Goal: Task Accomplishment & Management: Manage account settings

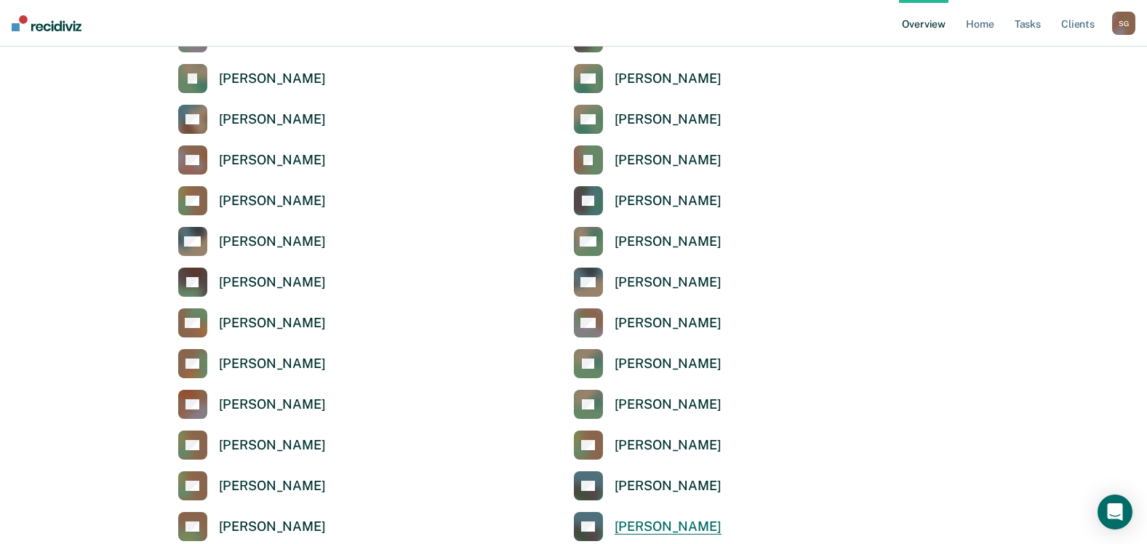
scroll to position [4581, 0]
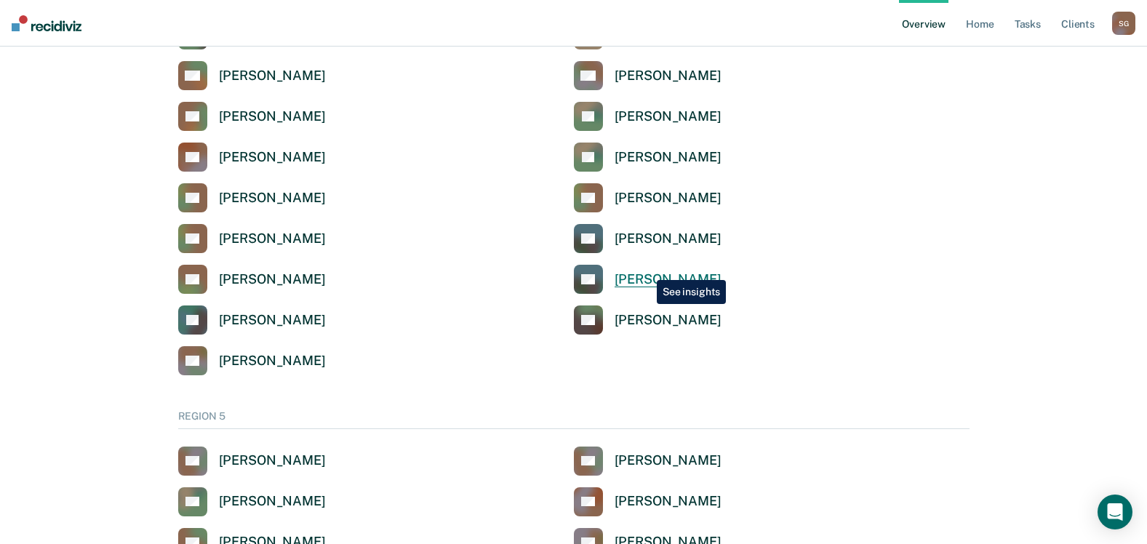
click at [646, 269] on link "SG [PERSON_NAME]" at bounding box center [648, 279] width 148 height 29
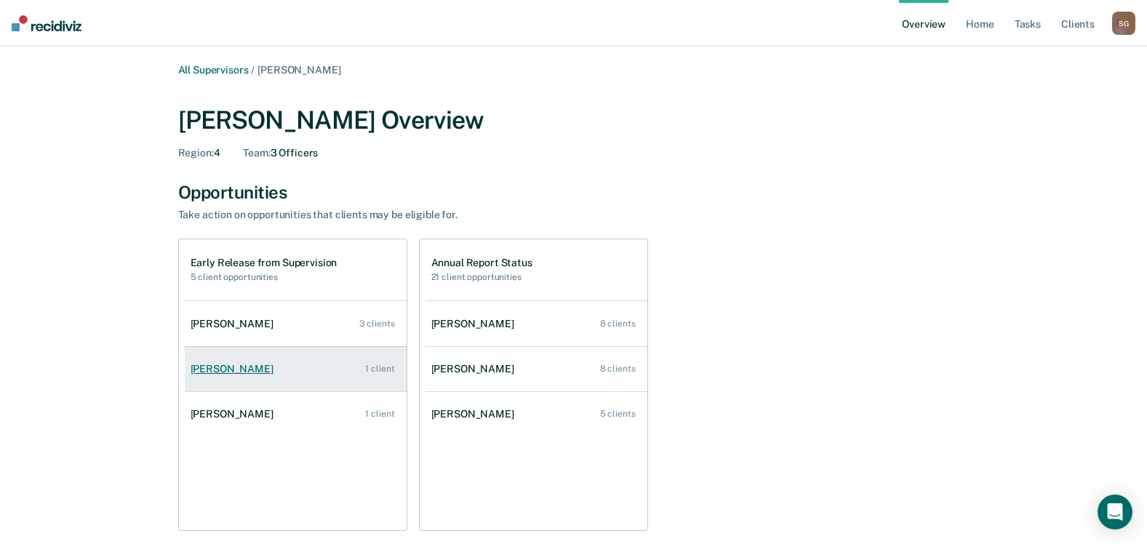
click at [211, 367] on div "[PERSON_NAME]" at bounding box center [235, 369] width 89 height 12
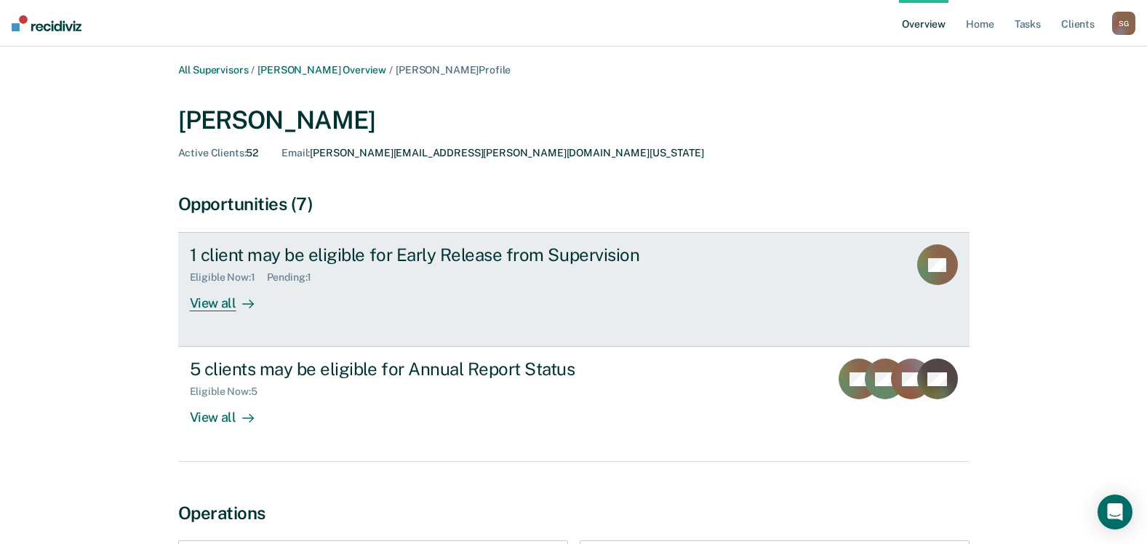
click at [201, 303] on div "View all" at bounding box center [230, 298] width 81 height 28
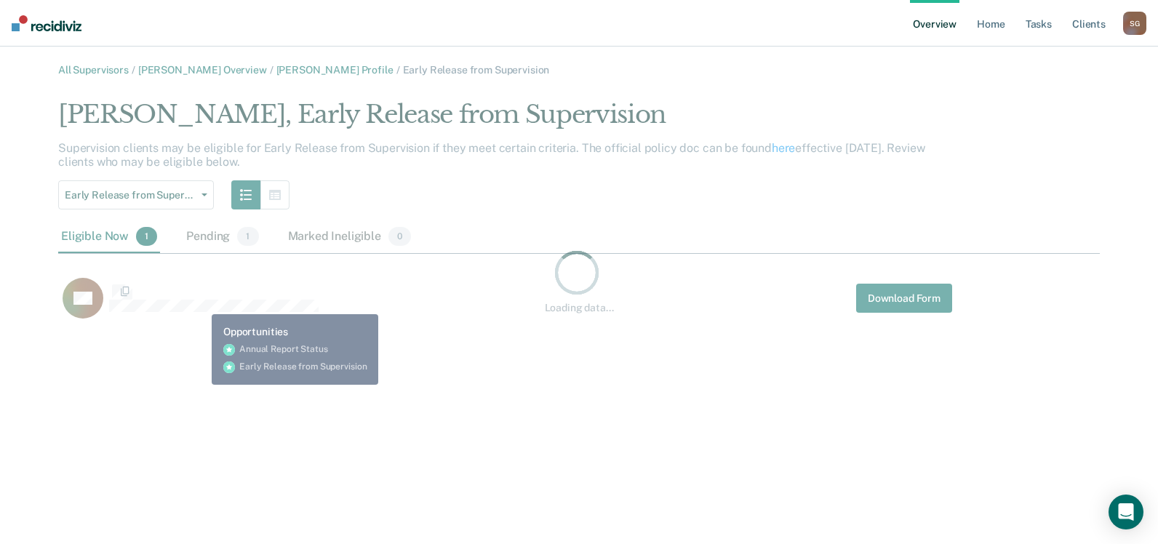
scroll to position [225, 1030]
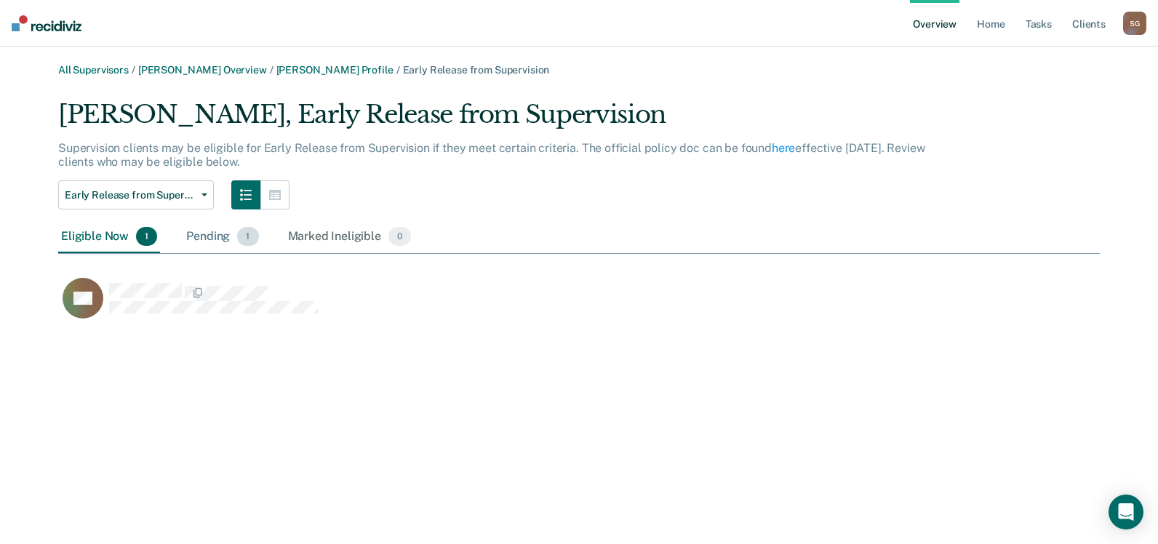
click at [202, 229] on div "Pending 1" at bounding box center [222, 237] width 78 height 32
click at [324, 231] on div "Marked Ineligible 0" at bounding box center [349, 237] width 129 height 32
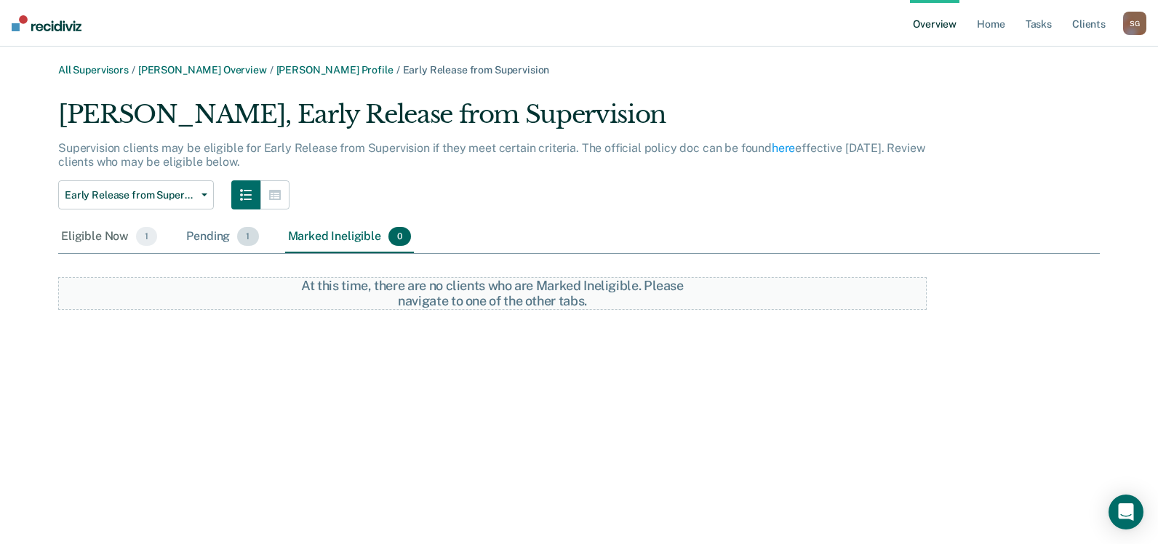
click at [215, 234] on div "Pending 1" at bounding box center [222, 237] width 78 height 32
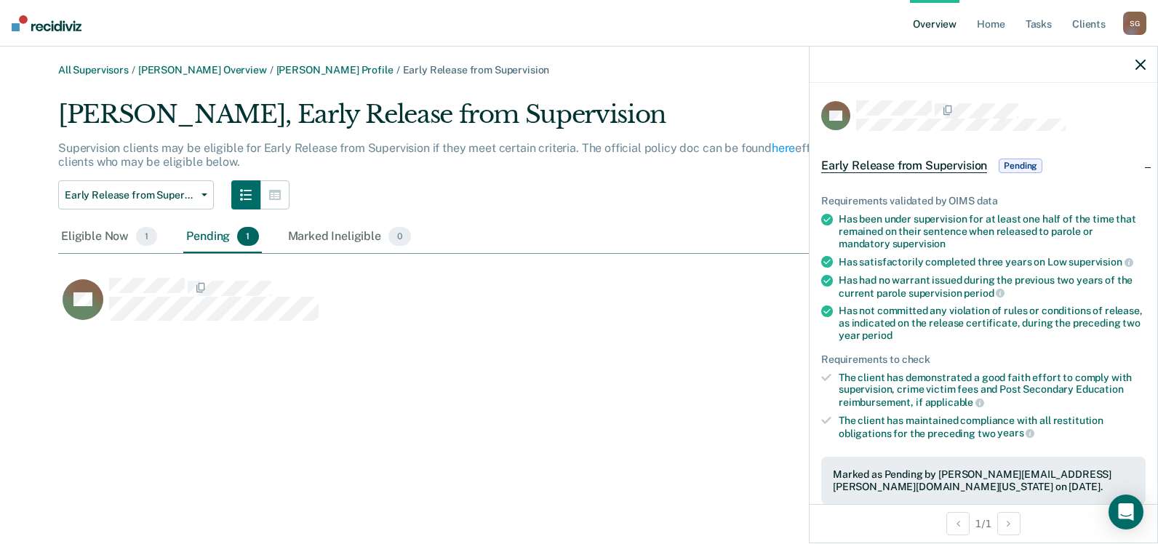
click at [1027, 159] on span "Pending" at bounding box center [1020, 166] width 44 height 15
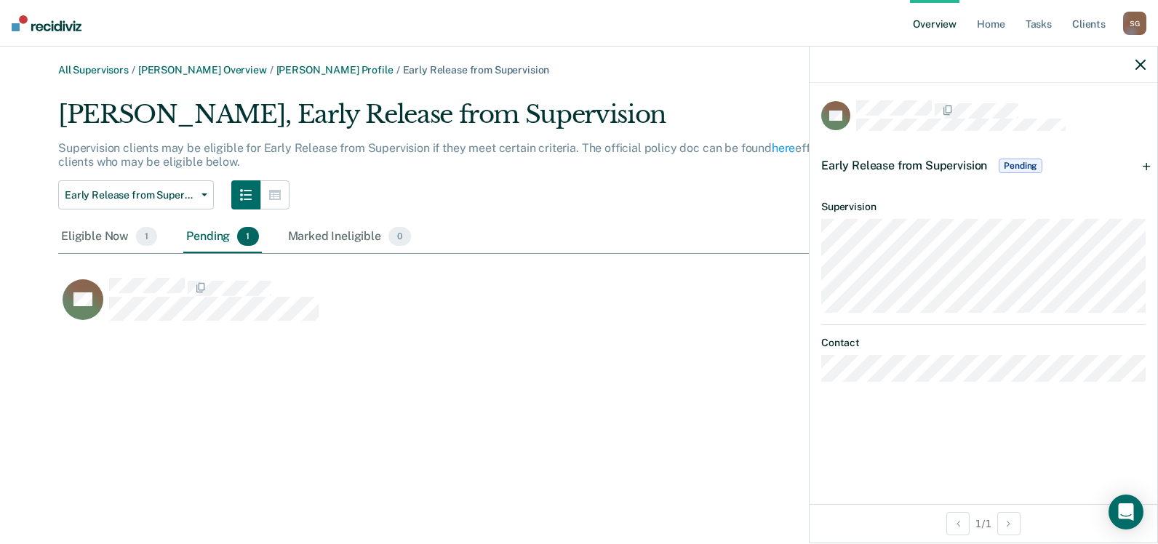
click at [1020, 161] on span "Pending" at bounding box center [1020, 166] width 44 height 15
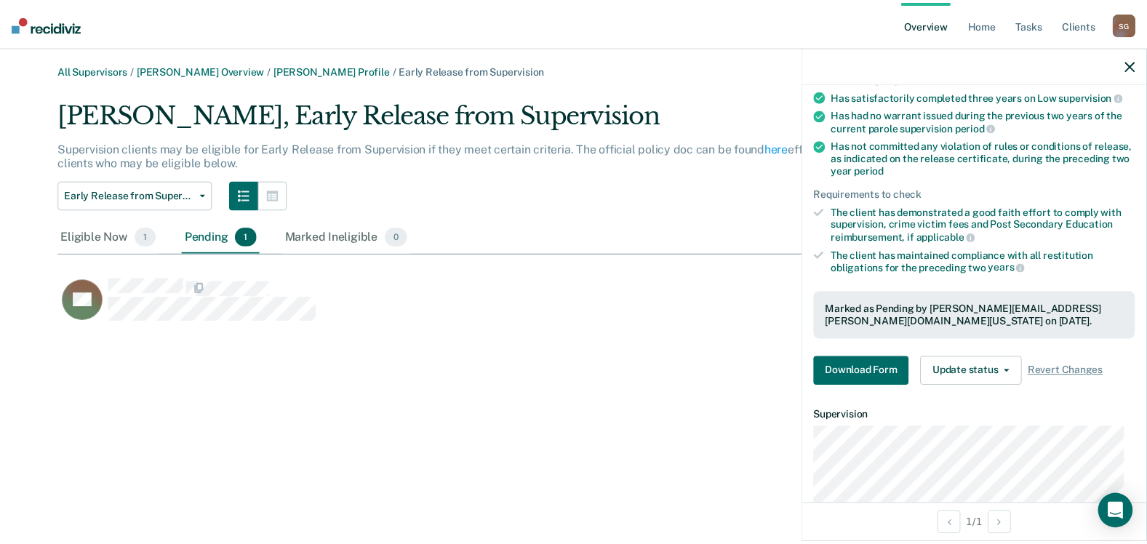
scroll to position [278, 0]
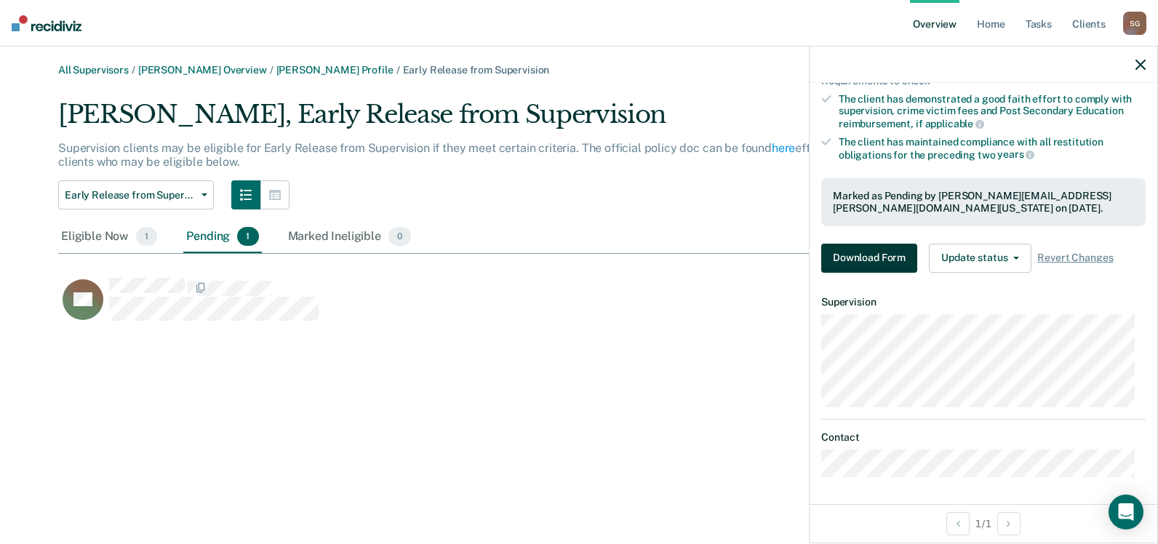
click at [875, 244] on button "Download Form" at bounding box center [869, 258] width 96 height 29
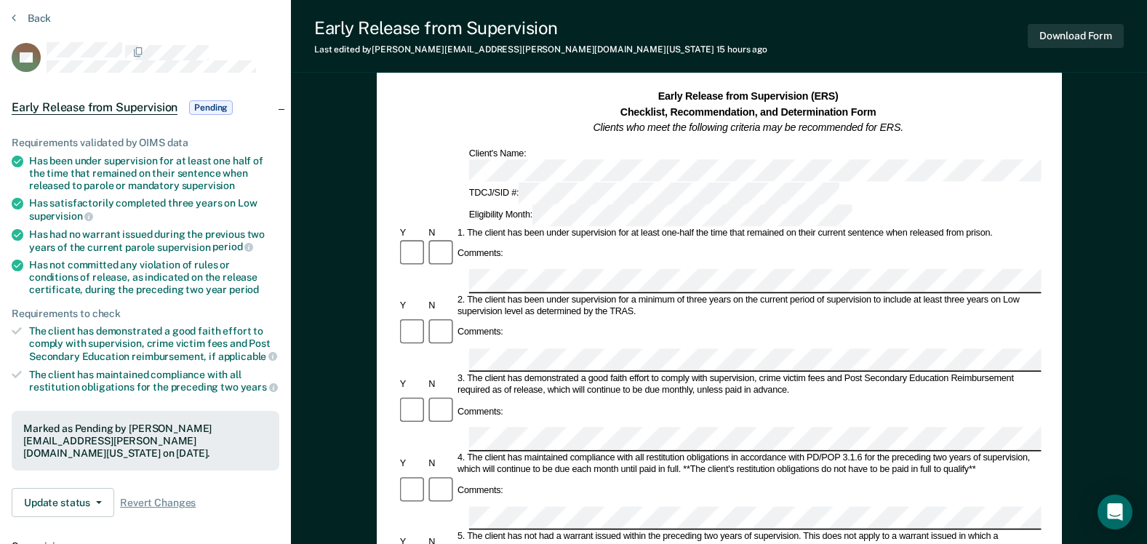
scroll to position [147, 0]
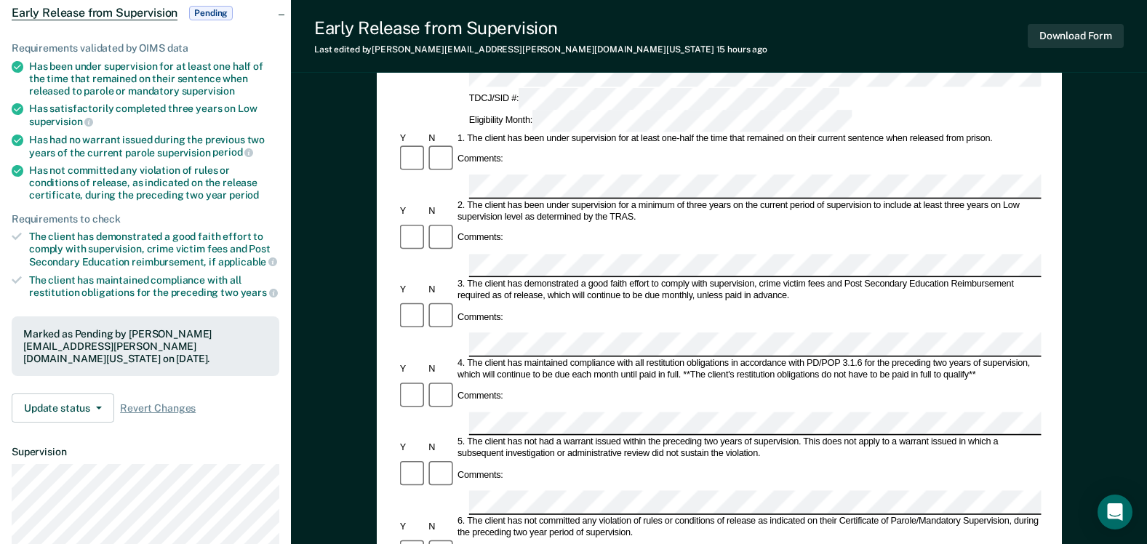
click at [68, 377] on div "Requirements validated by OIMS data Has been under supervision for at least one…" at bounding box center [145, 226] width 291 height 415
click at [71, 393] on button "Update status" at bounding box center [63, 407] width 103 height 29
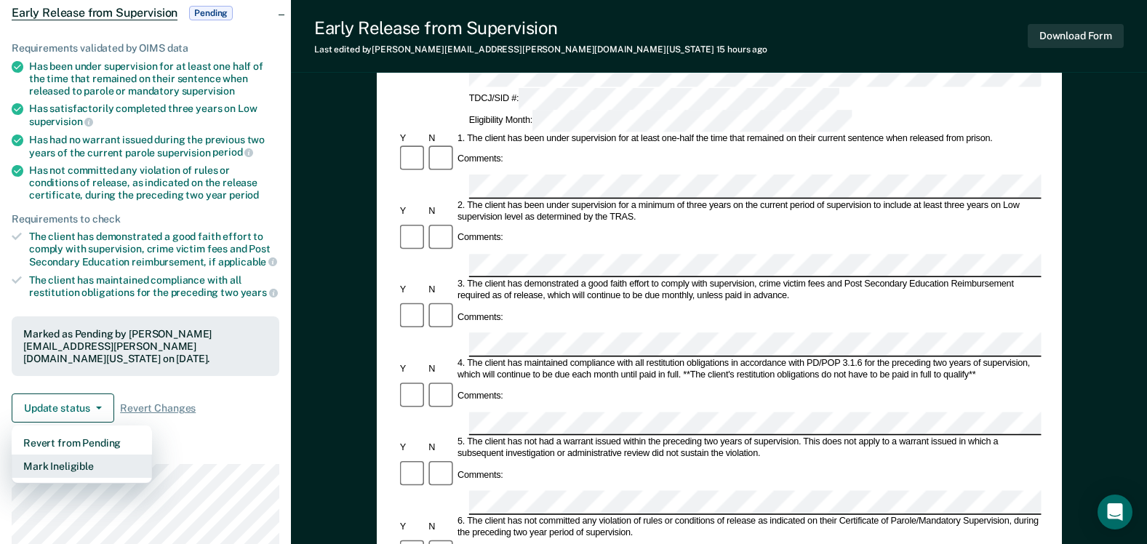
click at [71, 454] on button "Mark Ineligible" at bounding box center [82, 465] width 140 height 23
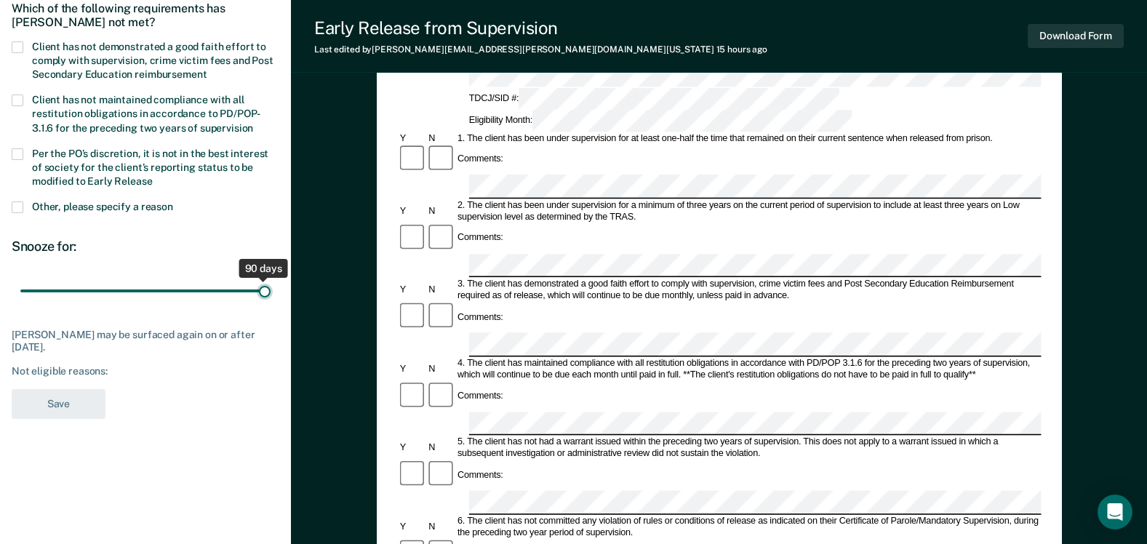
drag, startPoint x: 105, startPoint y: 297, endPoint x: 267, endPoint y: 299, distance: 162.2
click at [267, 300] on input "range" at bounding box center [145, 290] width 250 height 25
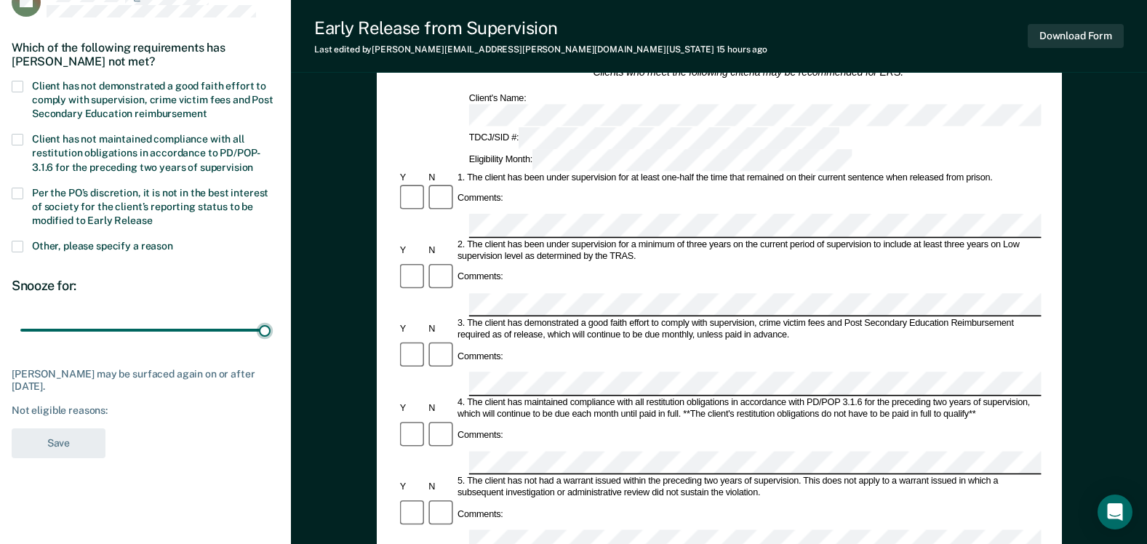
scroll to position [74, 0]
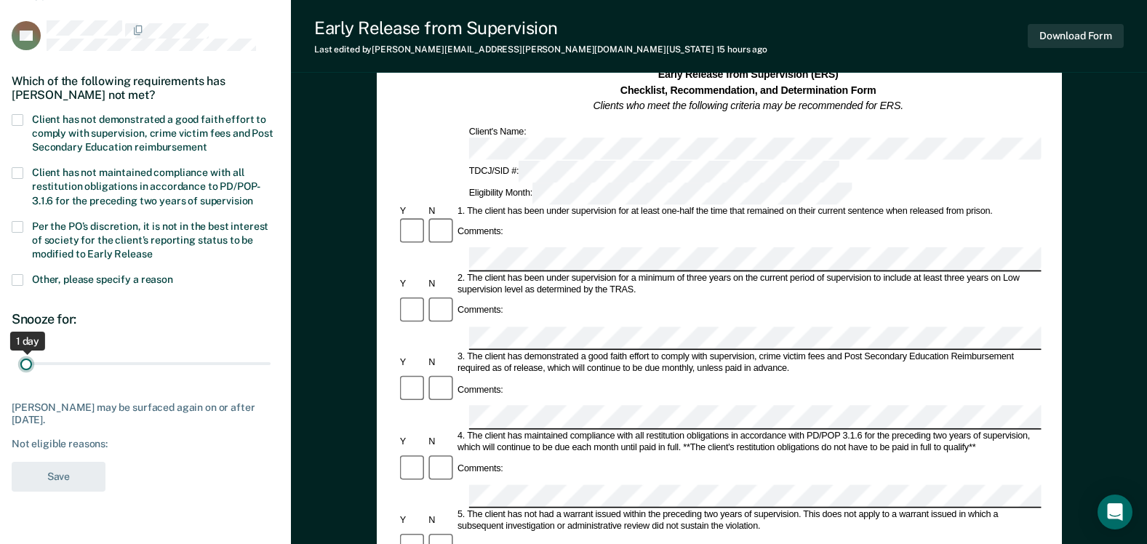
drag, startPoint x: 262, startPoint y: 361, endPoint x: -48, endPoint y: 340, distance: 311.2
type input "1"
click at [20, 350] on input "range" at bounding box center [145, 362] width 250 height 25
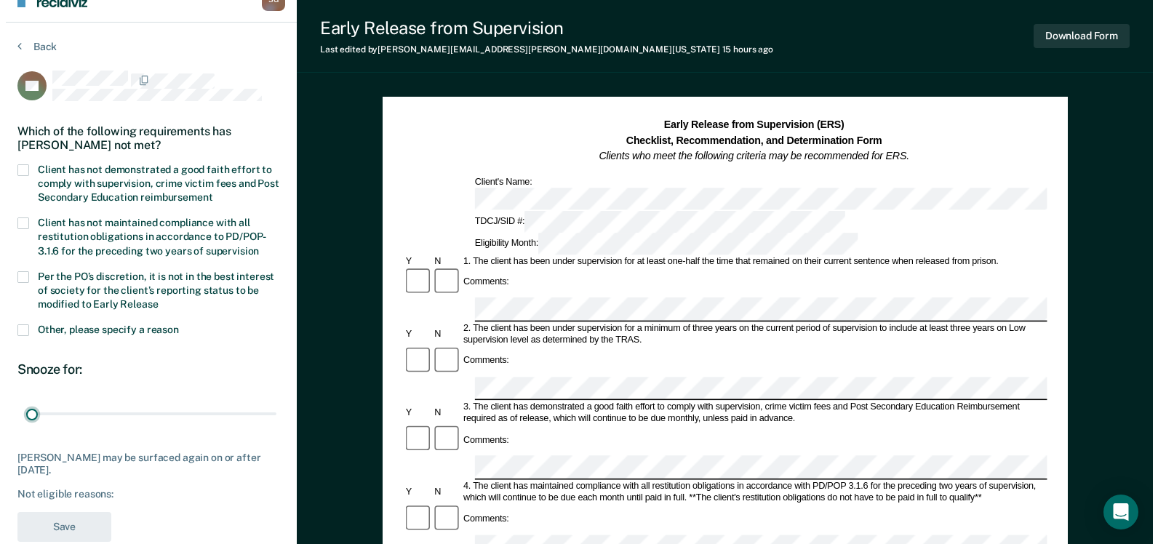
scroll to position [0, 0]
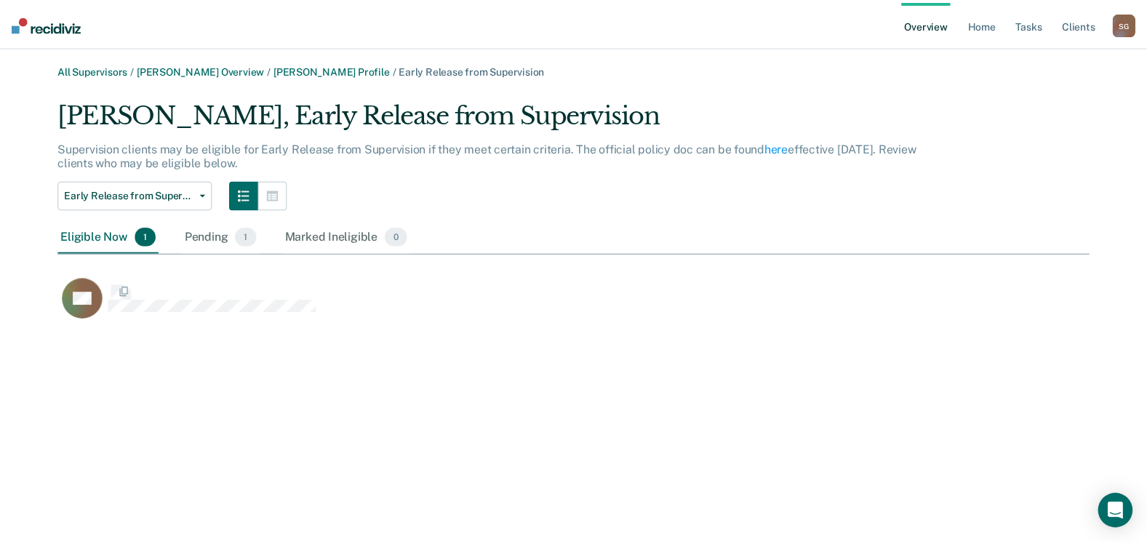
scroll to position [225, 1030]
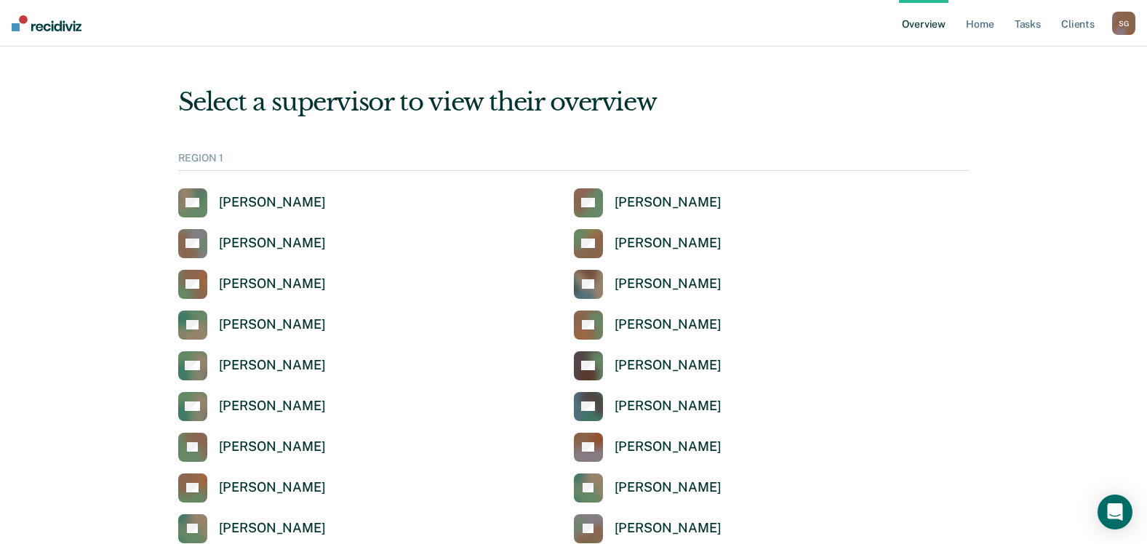
scroll to position [4581, 0]
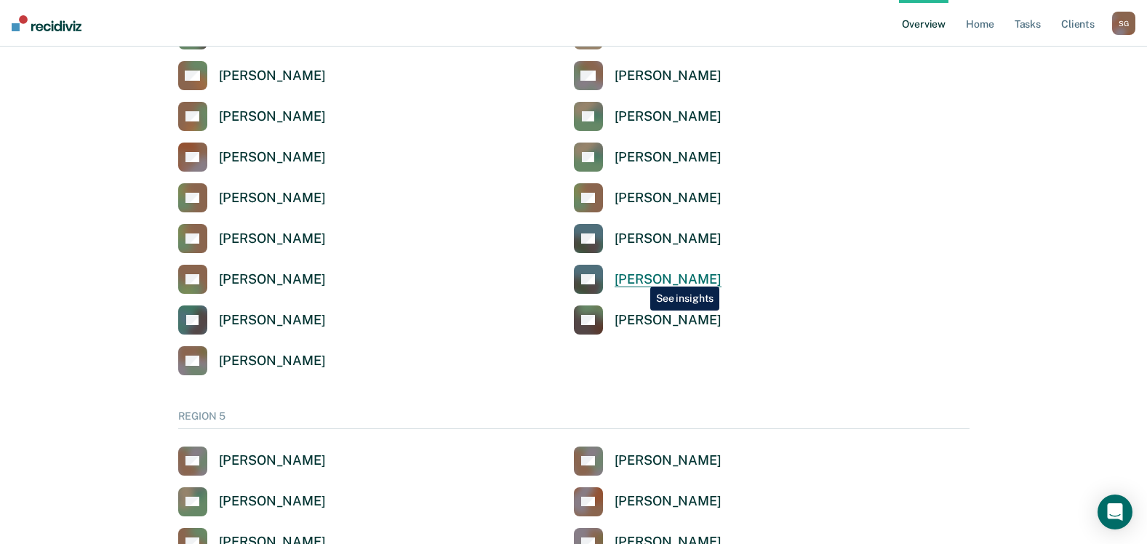
click at [639, 276] on div "[PERSON_NAME]" at bounding box center [667, 279] width 107 height 17
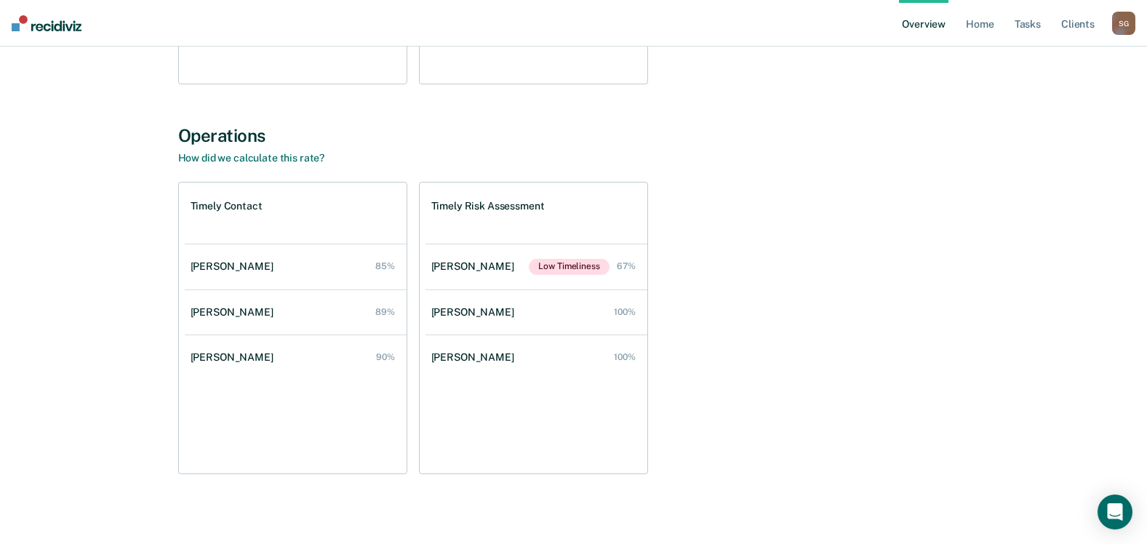
scroll to position [452, 0]
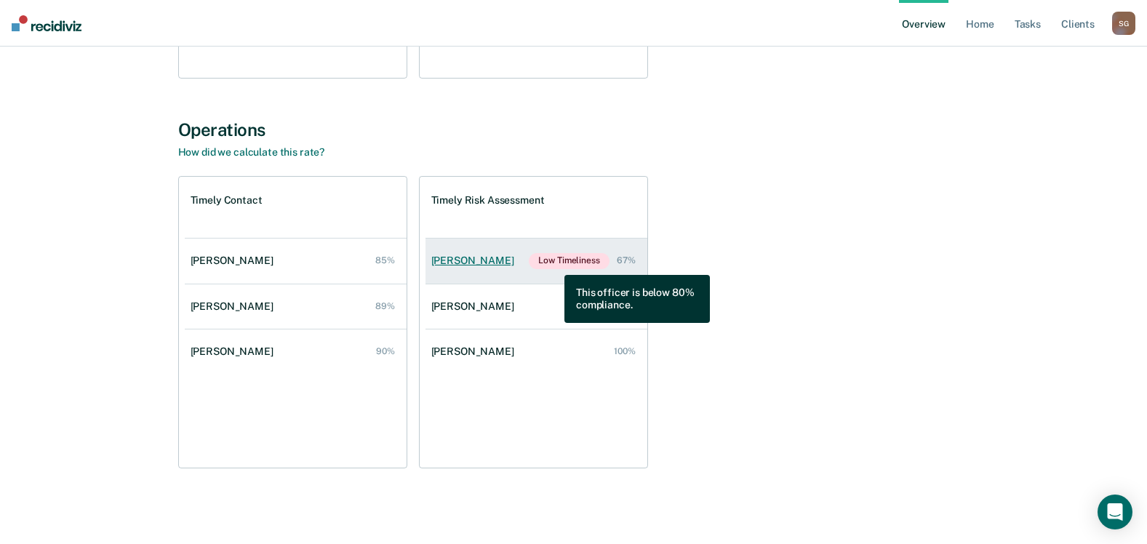
click at [553, 264] on span "Low Timeliness" at bounding box center [569, 261] width 80 height 16
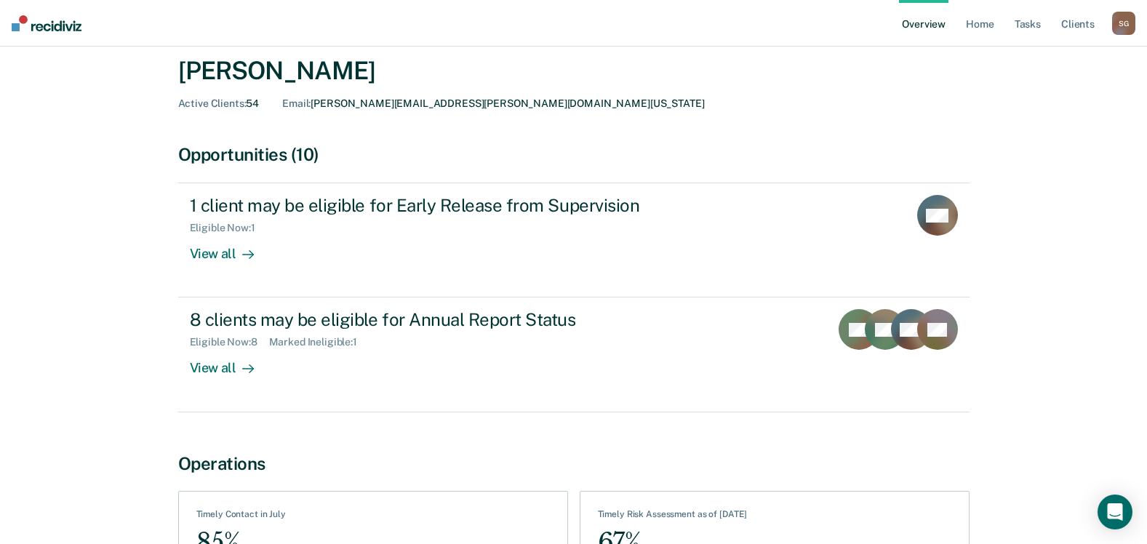
scroll to position [167, 0]
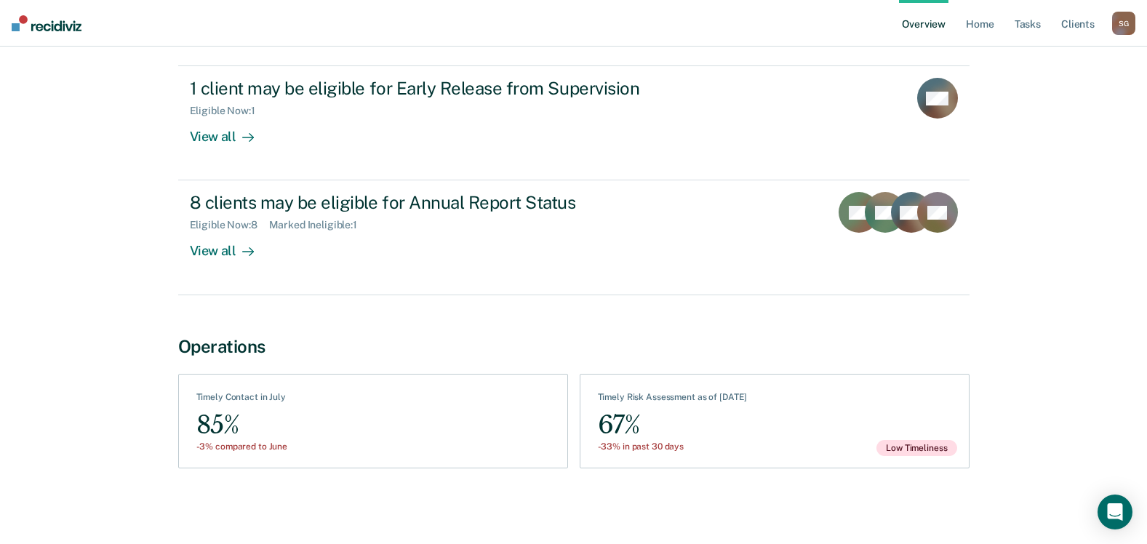
drag, startPoint x: 881, startPoint y: 427, endPoint x: 871, endPoint y: 430, distance: 10.1
click at [880, 427] on div "Low Timeliness" at bounding box center [922, 424] width 92 height 64
click at [654, 412] on div "67%" at bounding box center [673, 425] width 150 height 33
click at [907, 430] on div "Low Timeliness" at bounding box center [922, 424] width 92 height 64
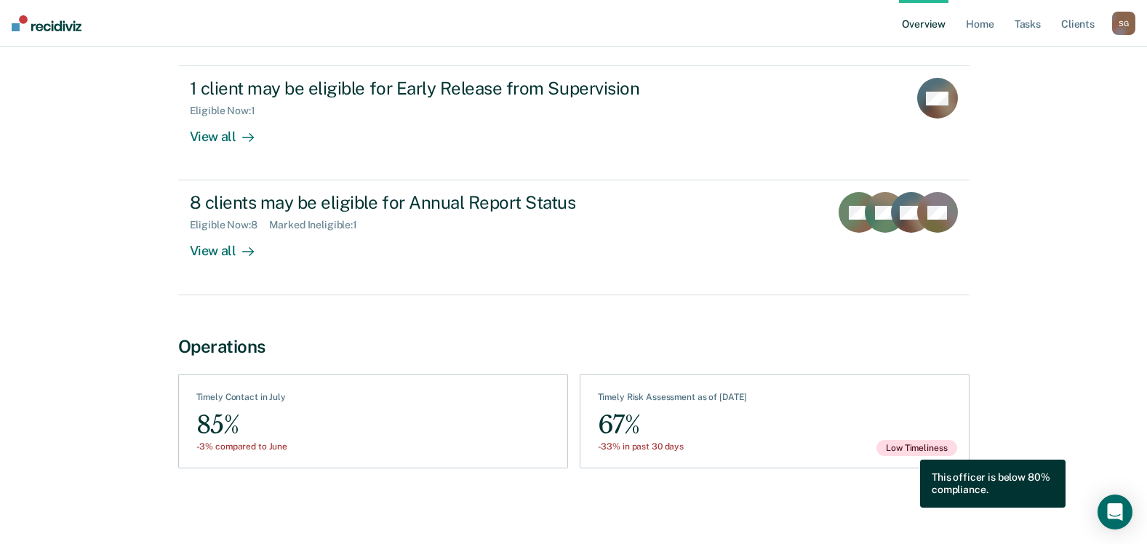
click at [909, 449] on span "Low Timeliness" at bounding box center [916, 448] width 80 height 16
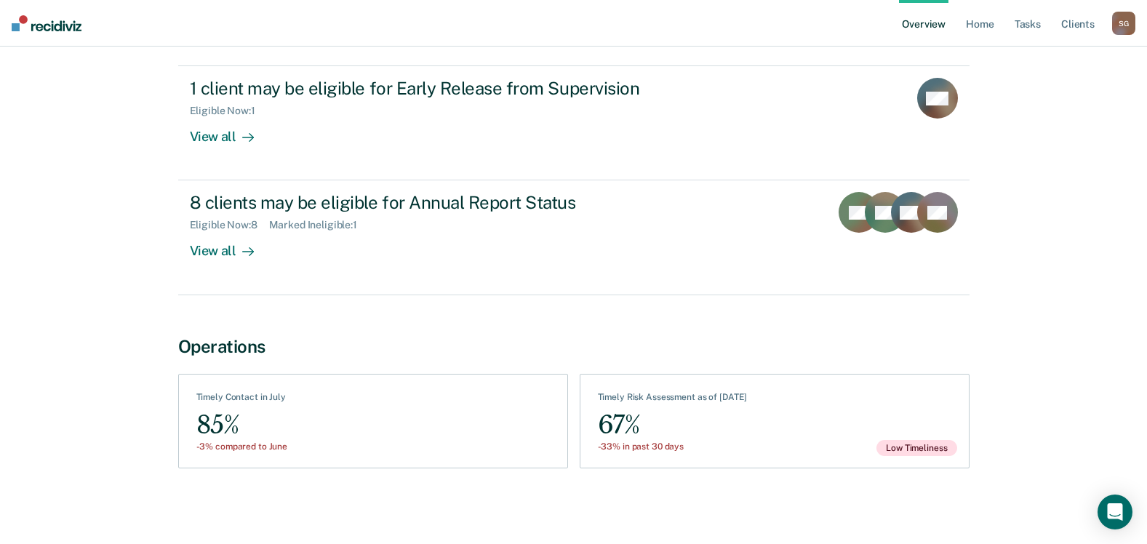
drag, startPoint x: 732, startPoint y: 417, endPoint x: 692, endPoint y: 404, distance: 41.9
click at [731, 417] on div "67%" at bounding box center [673, 425] width 150 height 33
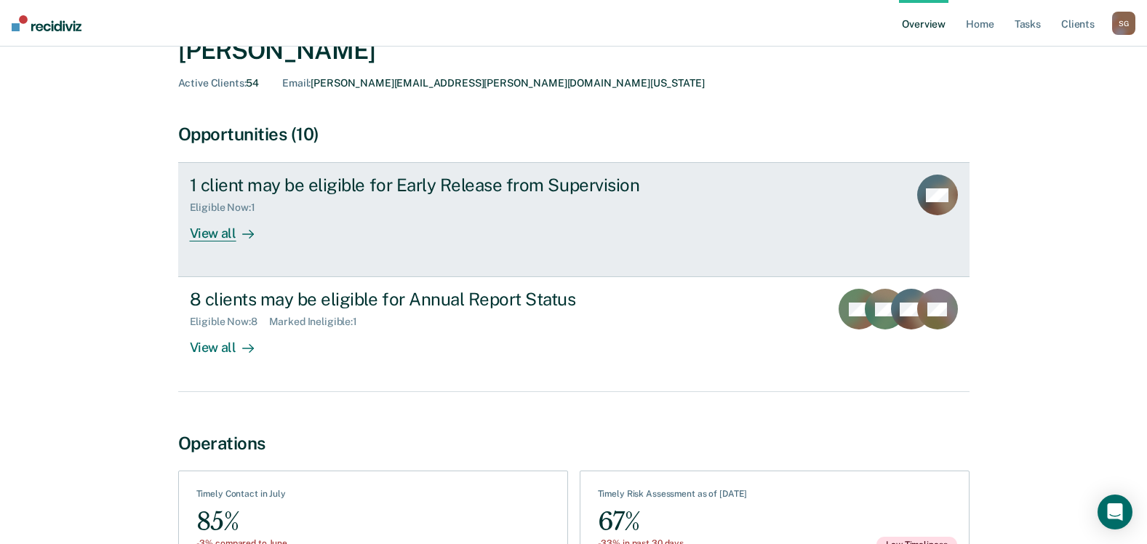
scroll to position [0, 0]
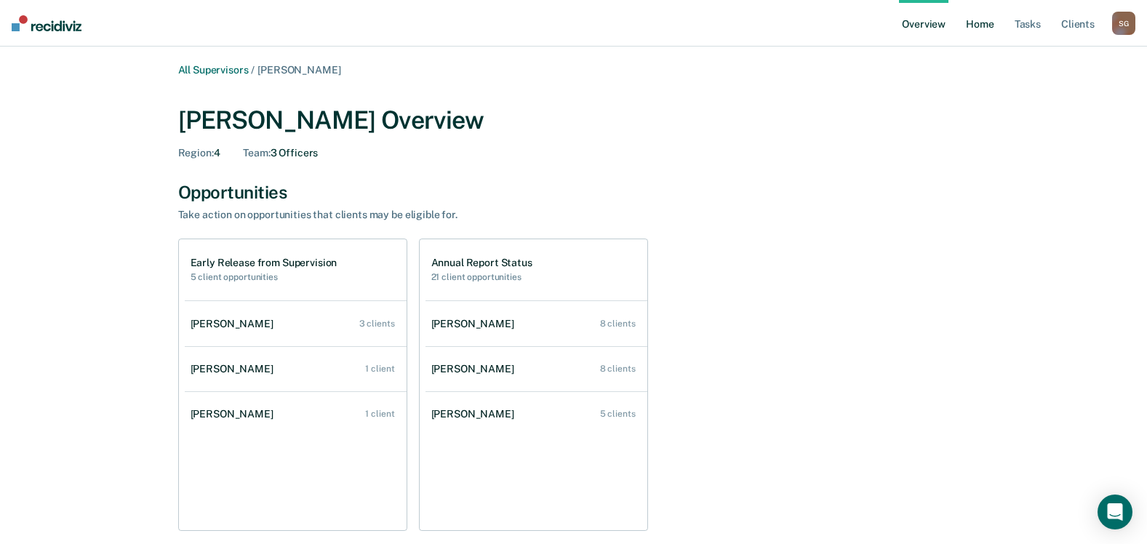
click at [977, 20] on link "Home" at bounding box center [979, 23] width 33 height 47
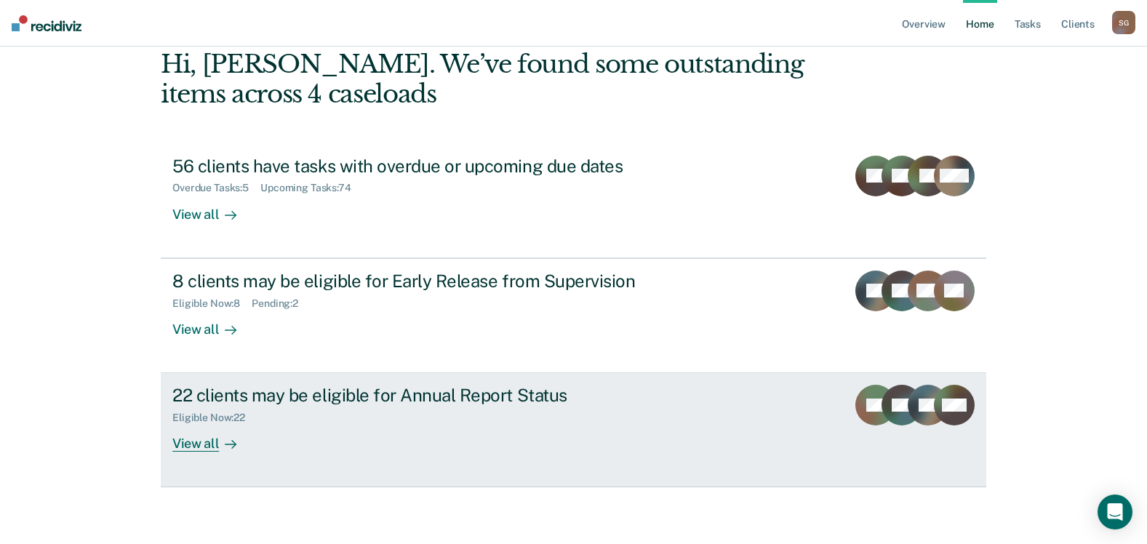
scroll to position [74, 0]
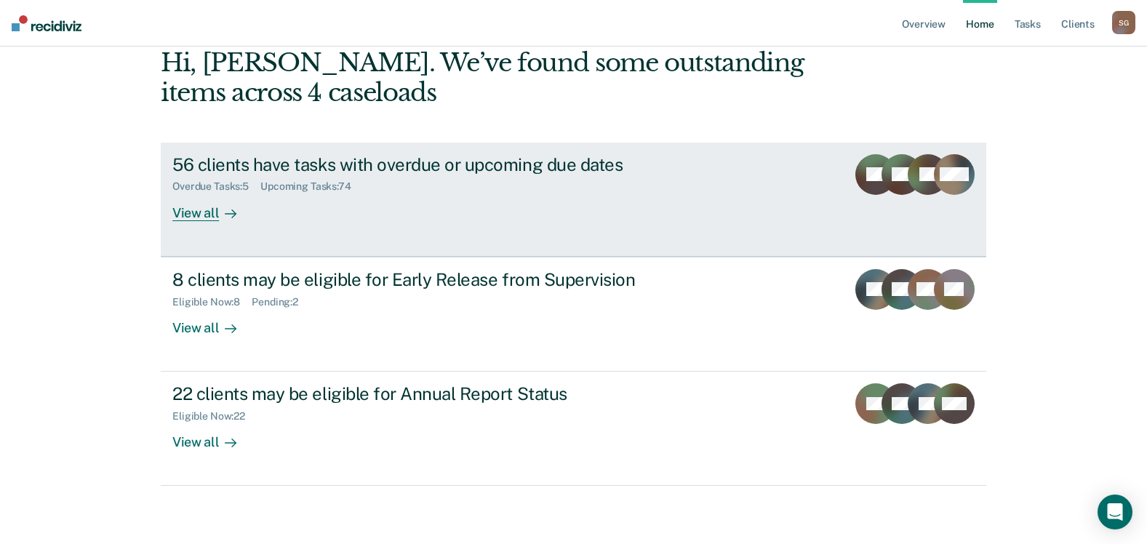
click at [193, 168] on div "56 clients have tasks with overdue or upcoming due dates" at bounding box center [427, 164] width 510 height 21
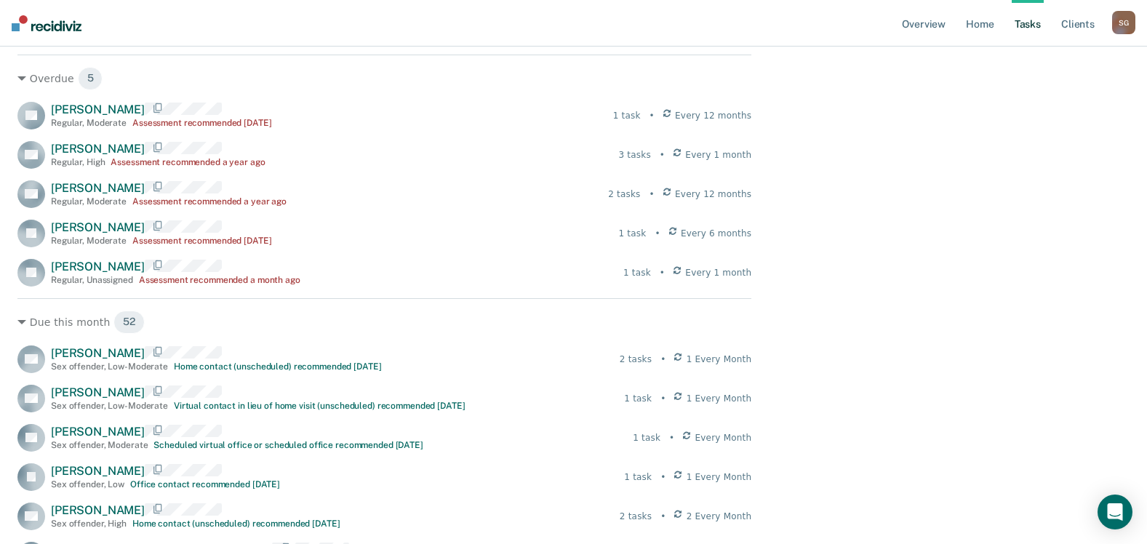
scroll to position [218, 0]
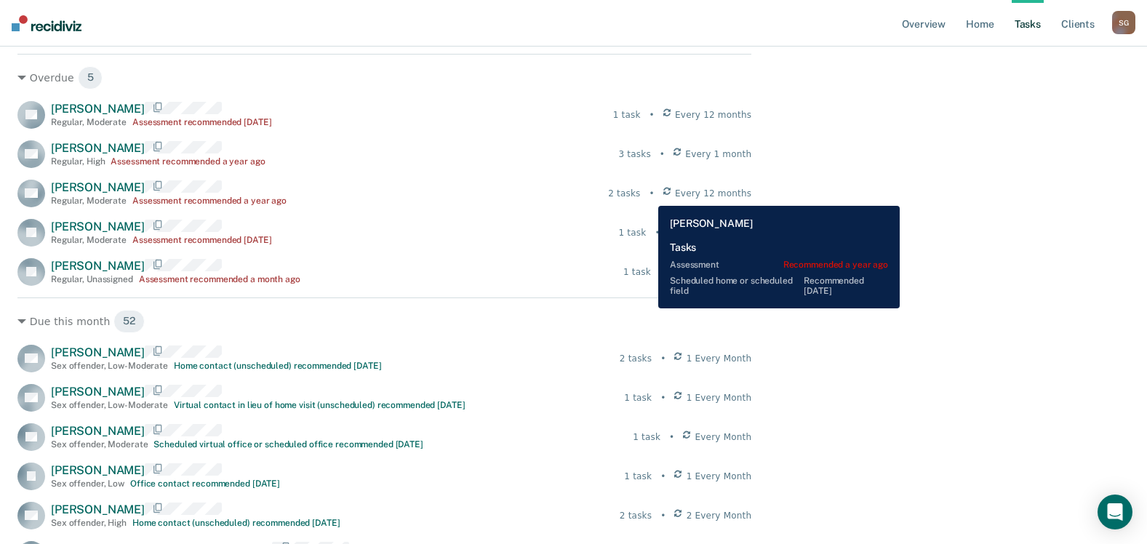
click at [640, 195] on div "2 tasks" at bounding box center [624, 193] width 32 height 13
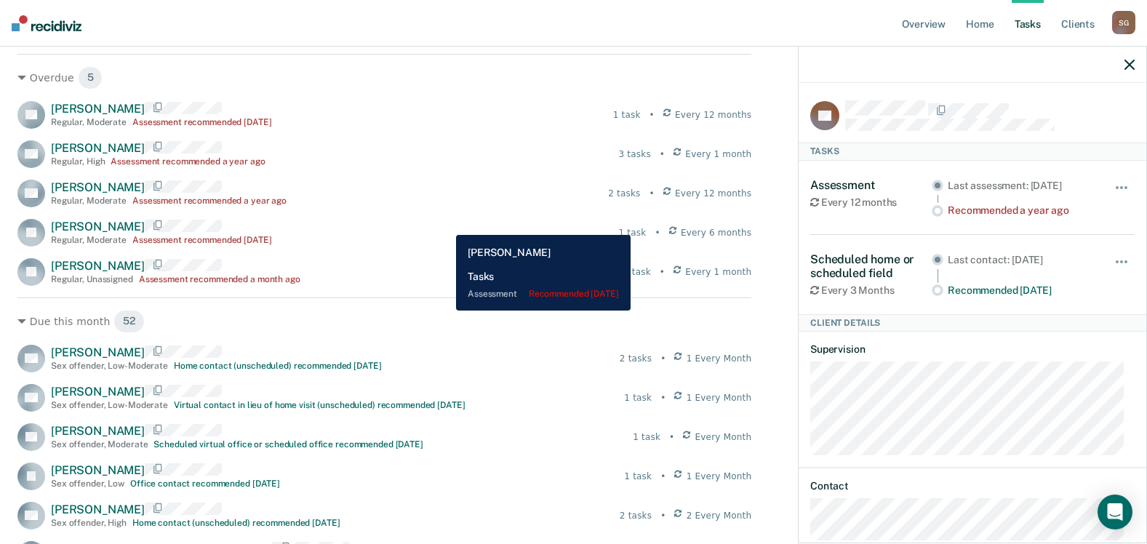
click at [445, 224] on div "[PERSON_NAME] Regular , Moderate Assessment recommended [DATE] 1 task • Every 6…" at bounding box center [384, 233] width 734 height 28
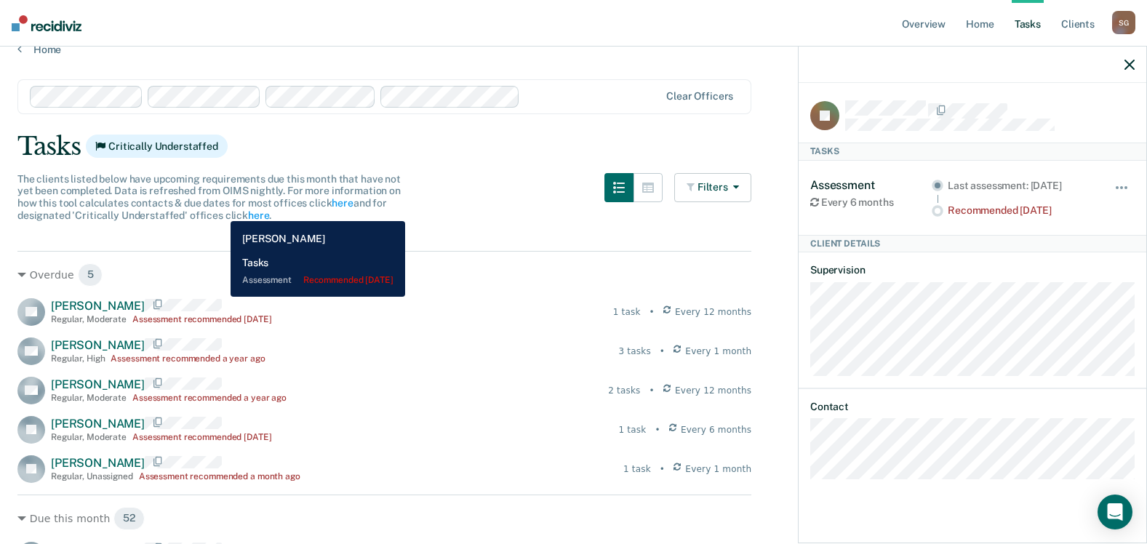
scroll to position [0, 0]
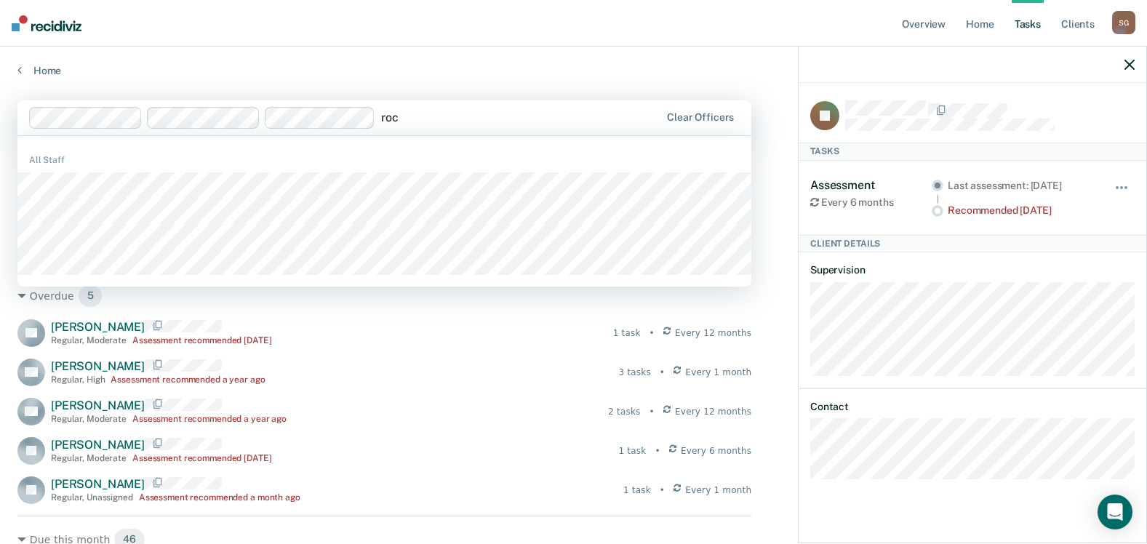
type input "roci"
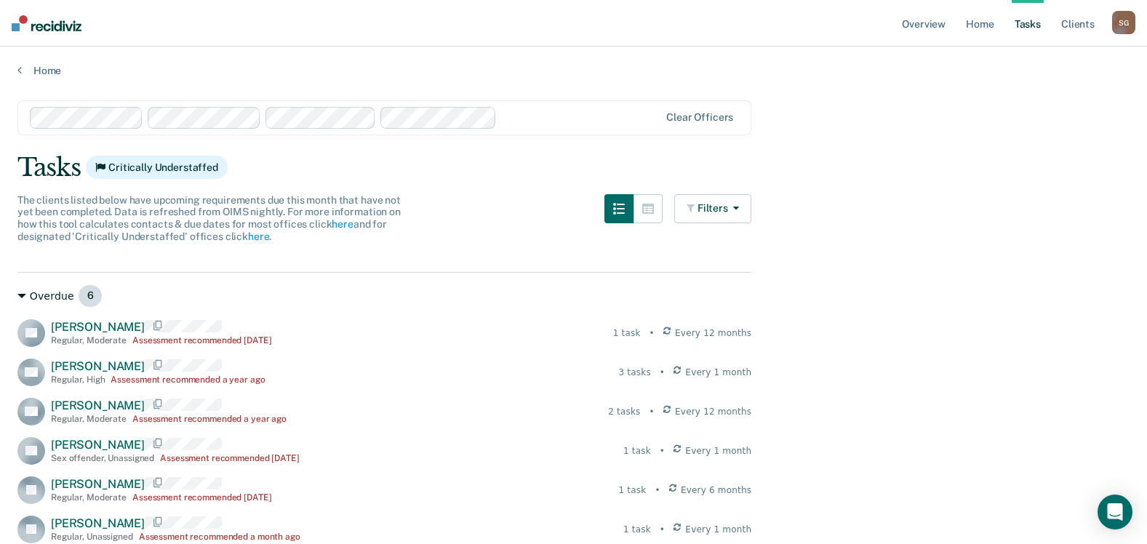
drag, startPoint x: 453, startPoint y: 240, endPoint x: 366, endPoint y: 304, distance: 108.2
click at [366, 304] on div "Overdue 6" at bounding box center [384, 295] width 734 height 23
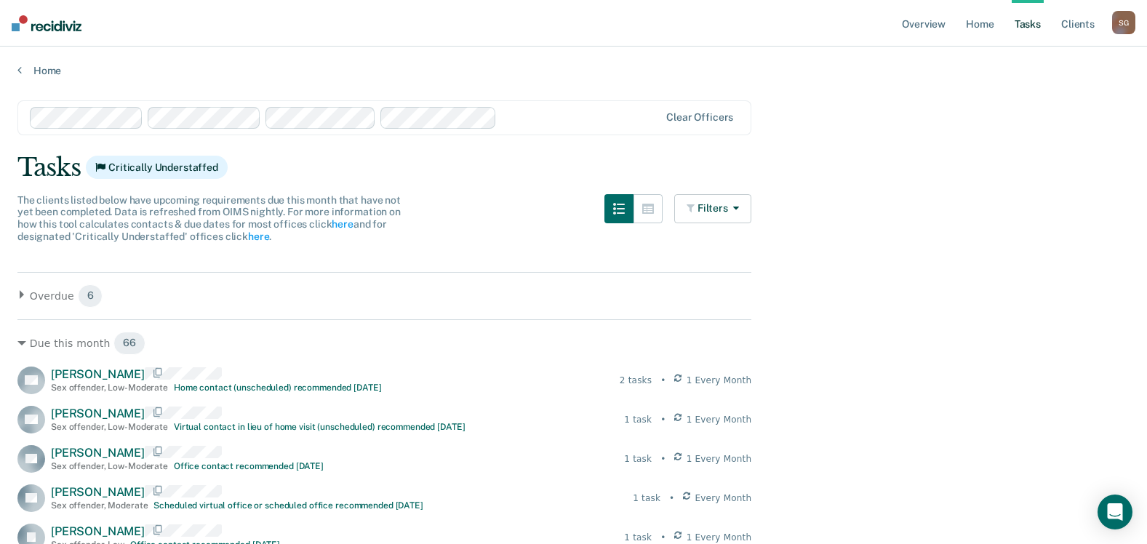
click at [419, 278] on div "Overdue 6 CL [PERSON_NAME] Regular , Moderate Assessment recommended [DATE] 1 t…" at bounding box center [384, 290] width 734 height 36
click at [36, 298] on div "Overdue 6" at bounding box center [384, 295] width 734 height 23
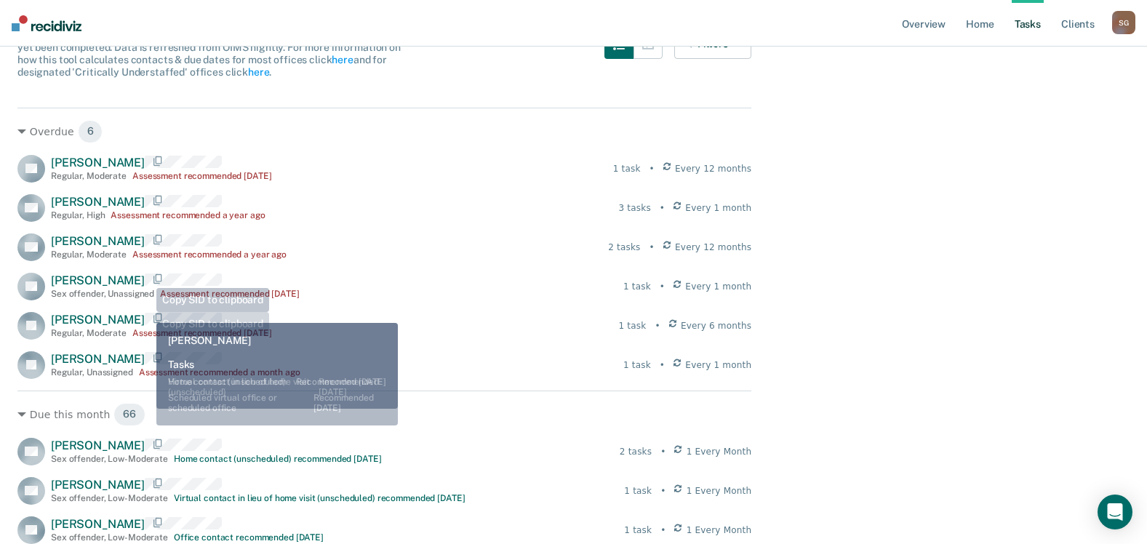
scroll to position [145, 0]
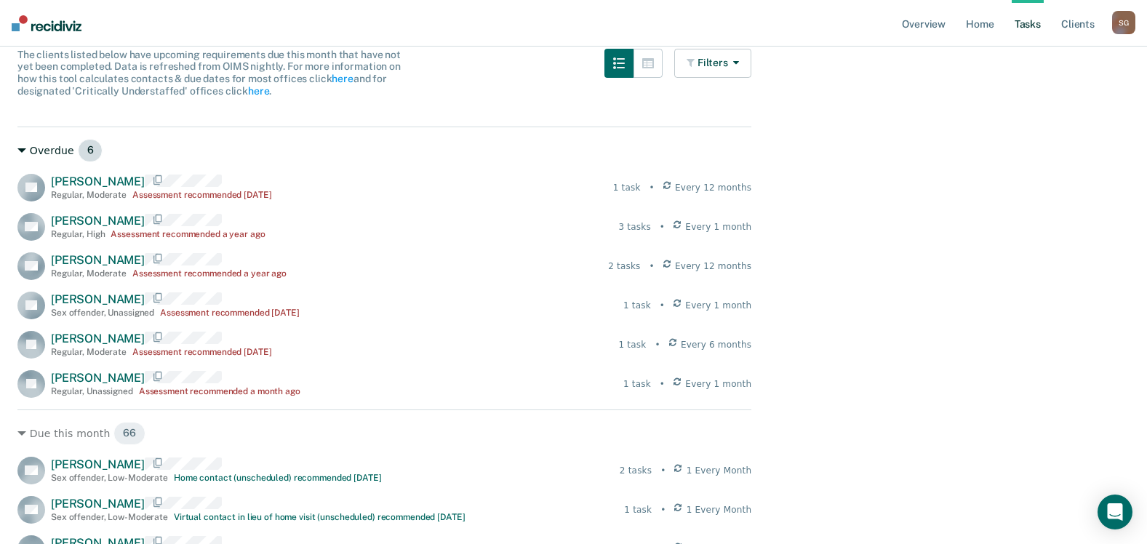
click at [25, 147] on icon at bounding box center [21, 150] width 9 height 9
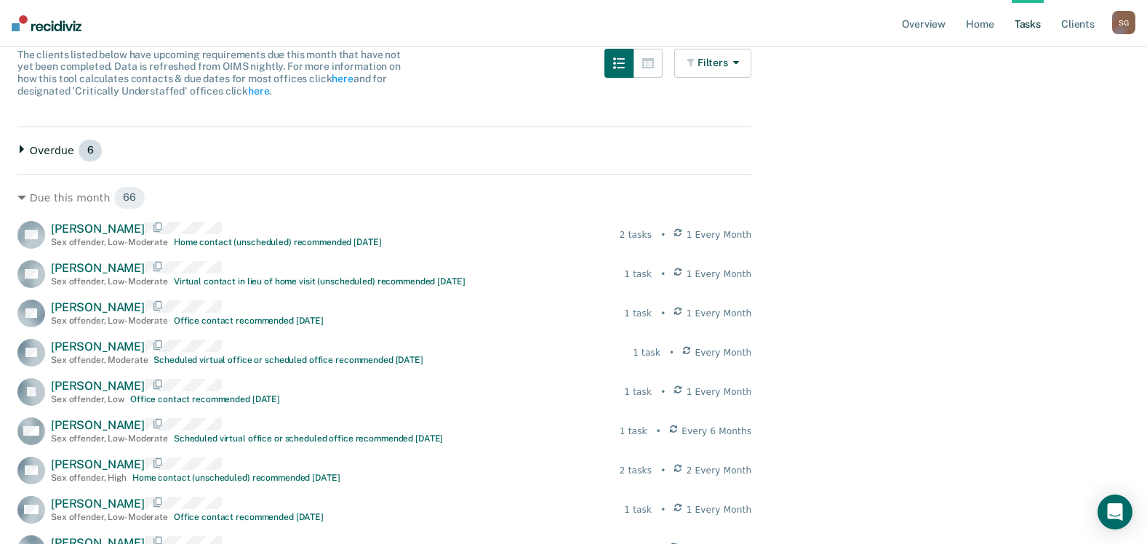
click at [25, 147] on icon at bounding box center [21, 149] width 9 height 9
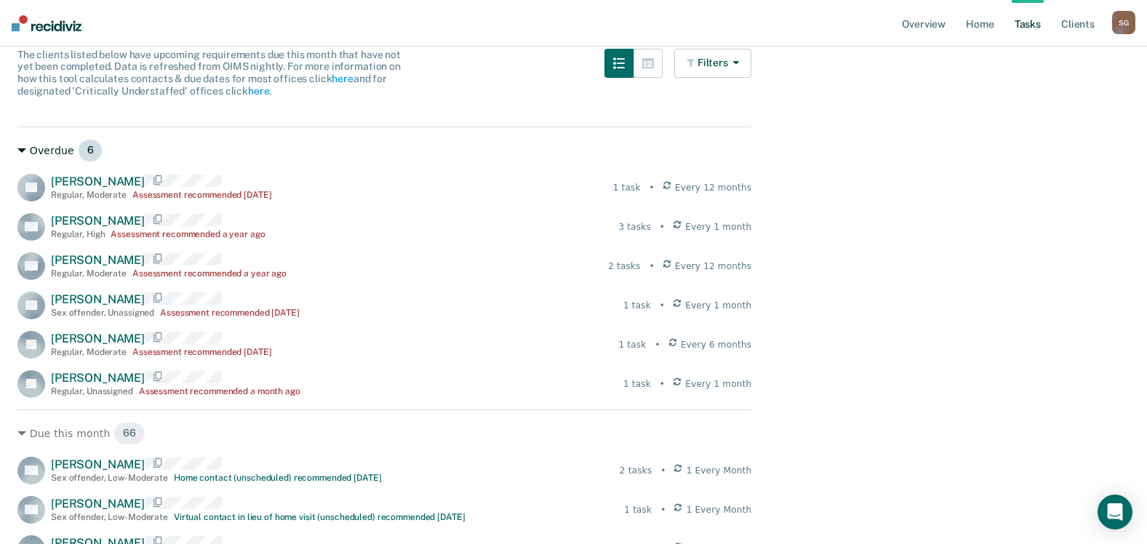
click at [25, 147] on icon at bounding box center [21, 150] width 9 height 9
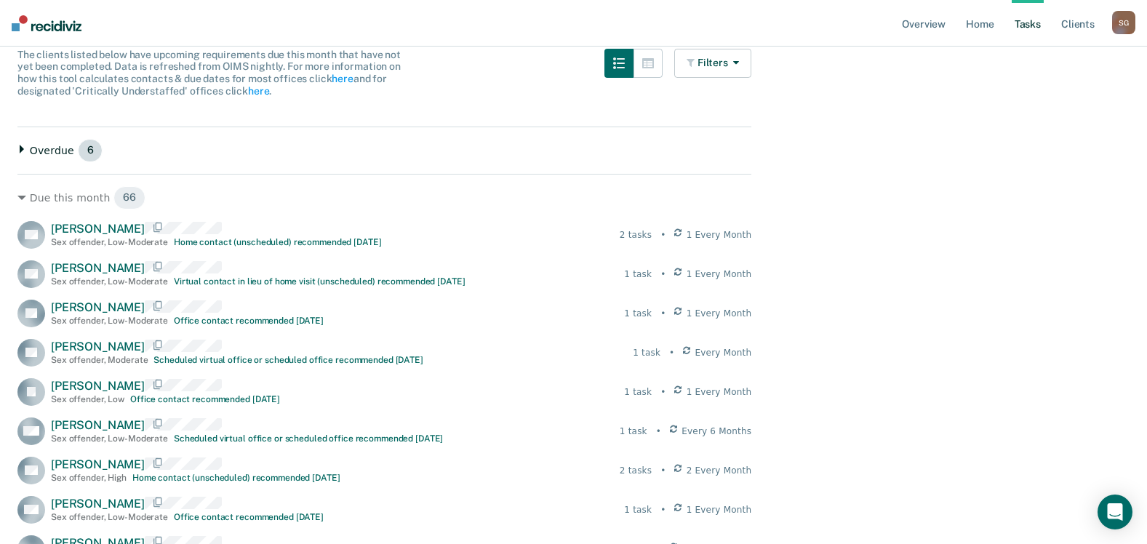
click at [25, 147] on icon at bounding box center [21, 149] width 9 height 9
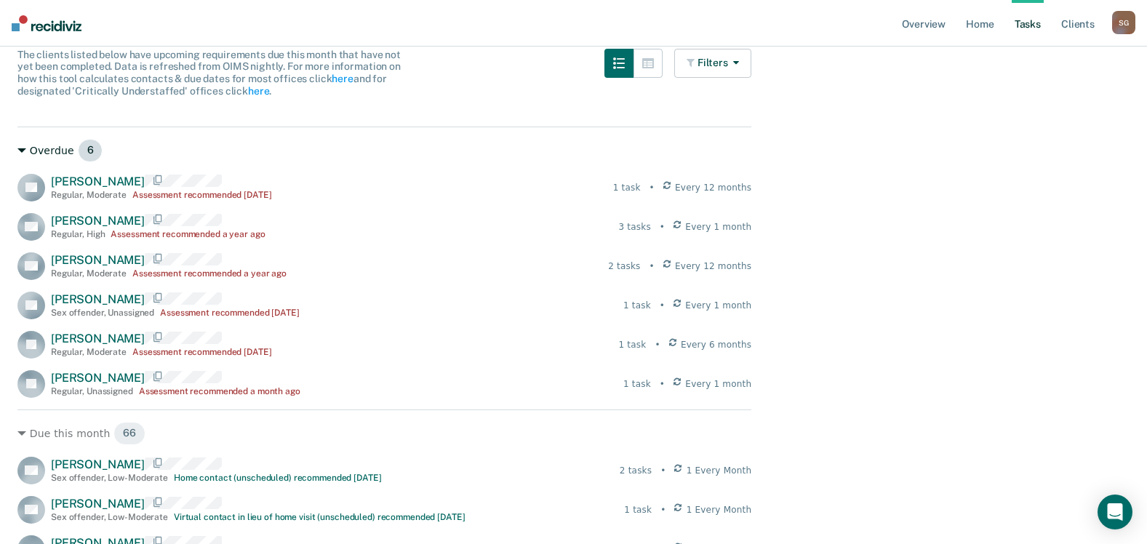
click at [25, 146] on icon at bounding box center [21, 150] width 9 height 9
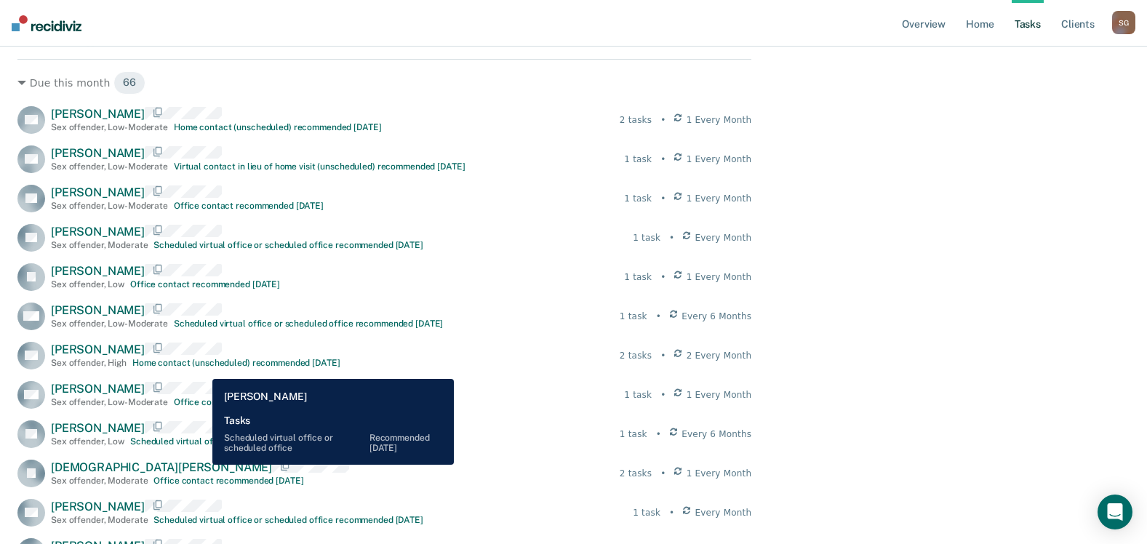
scroll to position [0, 0]
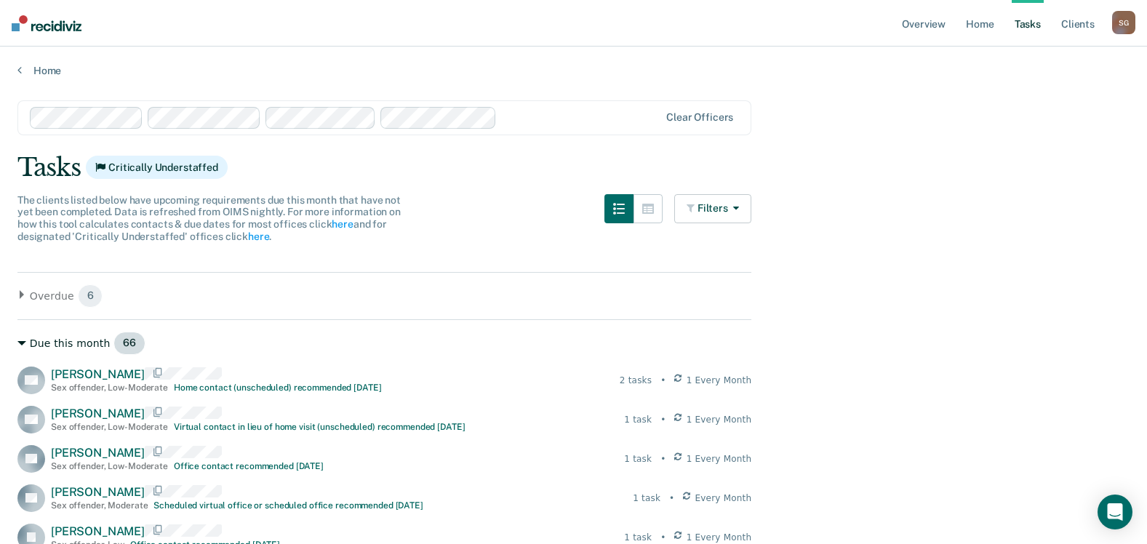
click at [52, 341] on div "Due this month 66" at bounding box center [384, 343] width 734 height 23
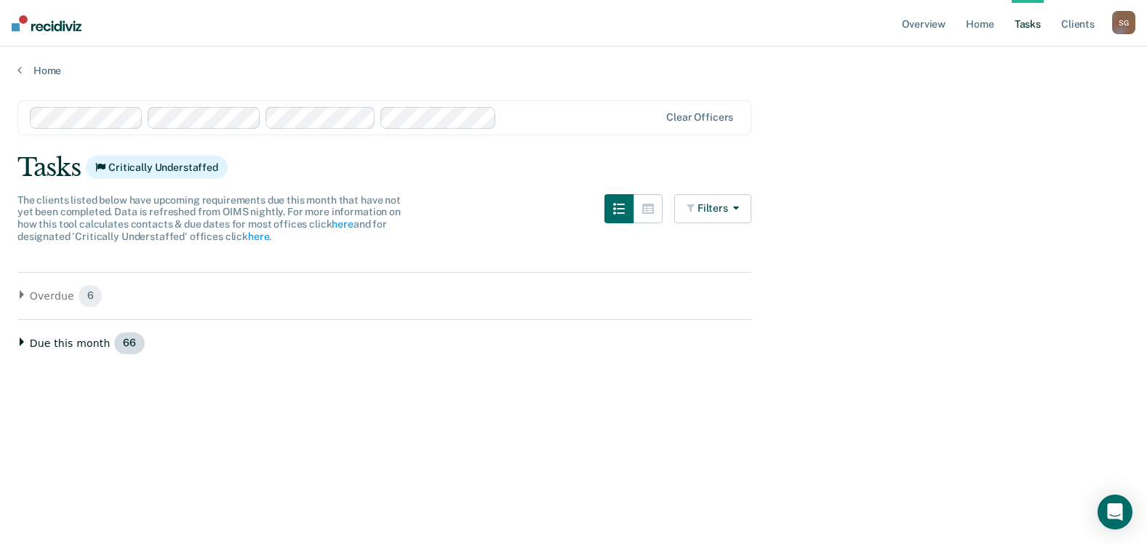
click at [62, 342] on div "Due this month 66" at bounding box center [384, 343] width 734 height 23
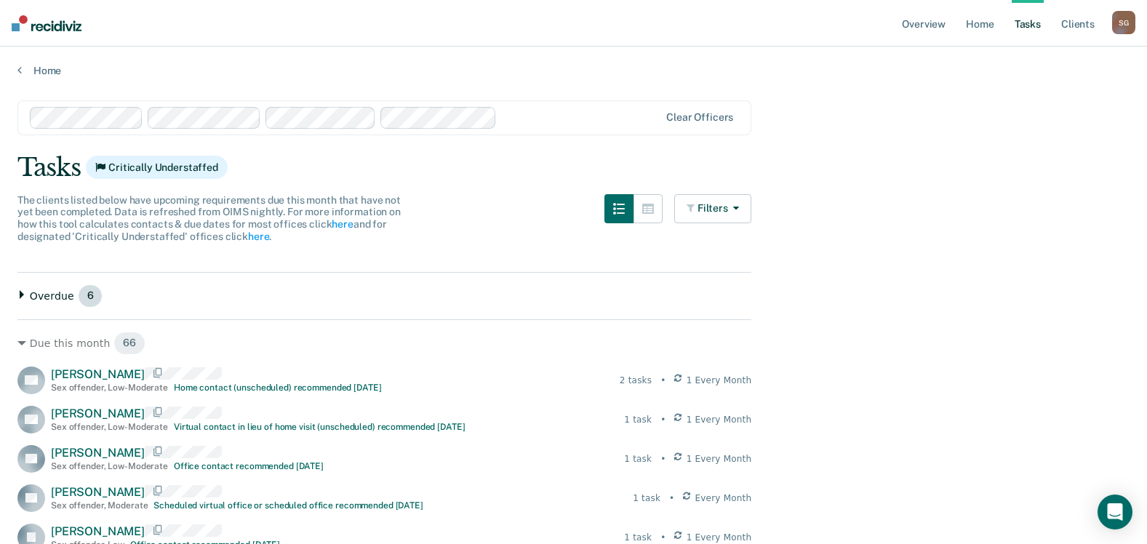
click at [23, 295] on icon at bounding box center [22, 294] width 4 height 9
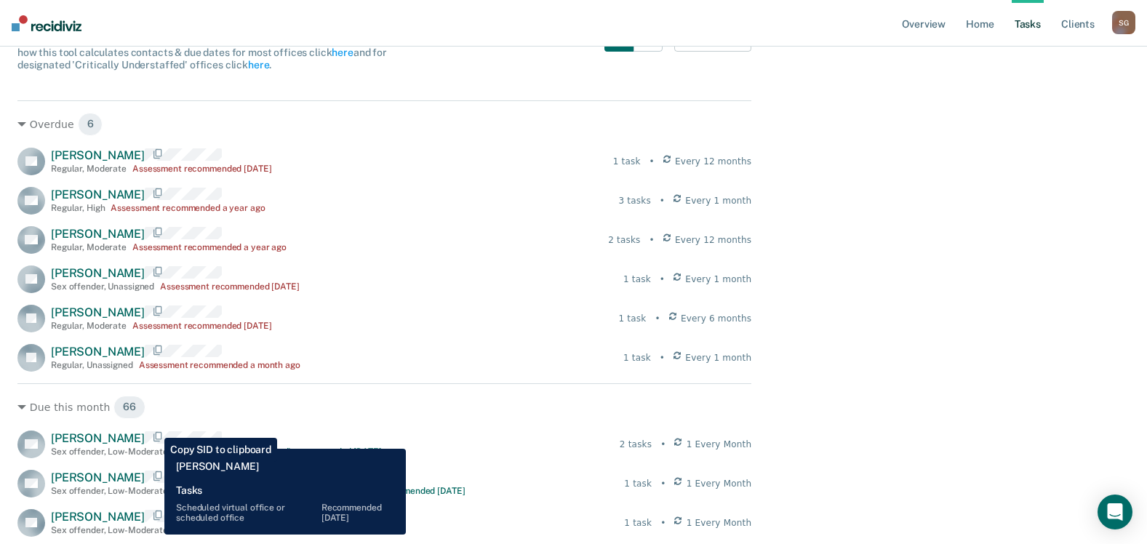
scroll to position [145, 0]
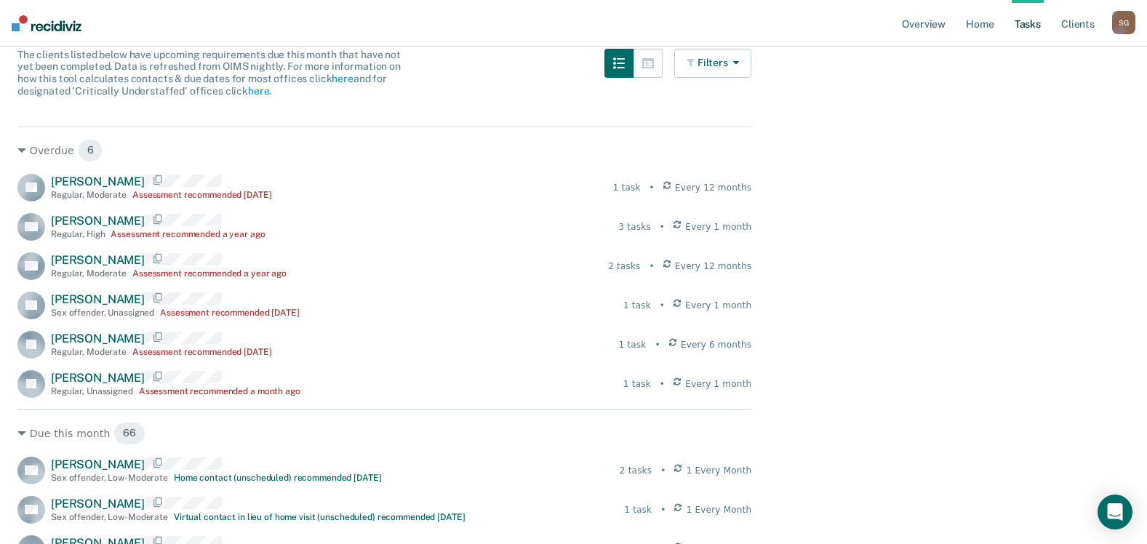
click at [737, 66] on icon "button" at bounding box center [733, 62] width 12 height 10
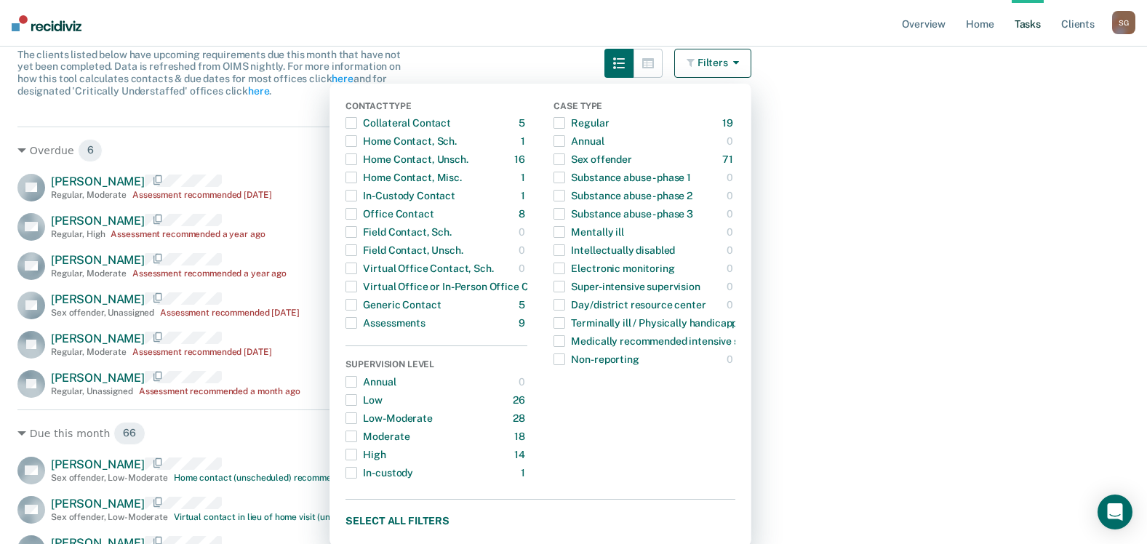
click at [708, 72] on button "Filters" at bounding box center [712, 63] width 77 height 29
